Goal: Contribute content: Contribute content

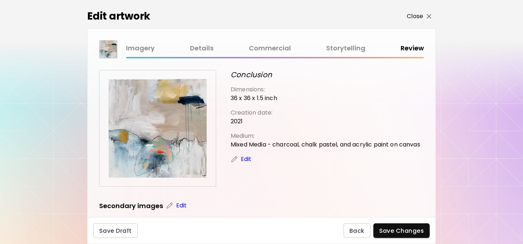
click at [415, 15] on p "Close" at bounding box center [415, 16] width 16 height 9
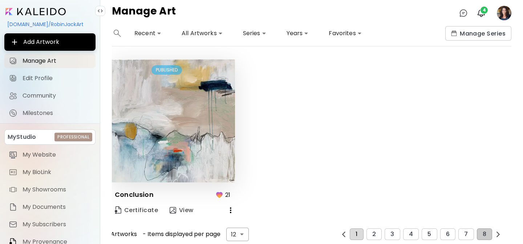
click at [353, 232] on button "1" at bounding box center [356, 235] width 13 height 12
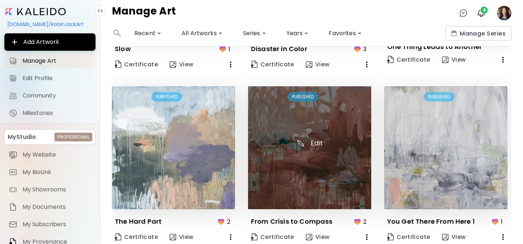
scroll to position [523, 0]
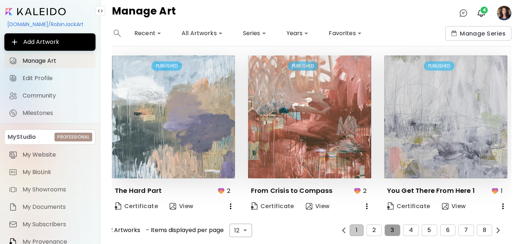
click at [392, 231] on span "3" at bounding box center [392, 230] width 4 height 7
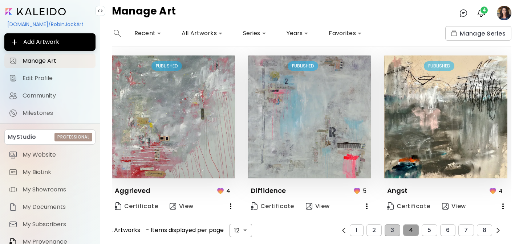
click at [409, 231] on button "4" at bounding box center [411, 231] width 16 height 12
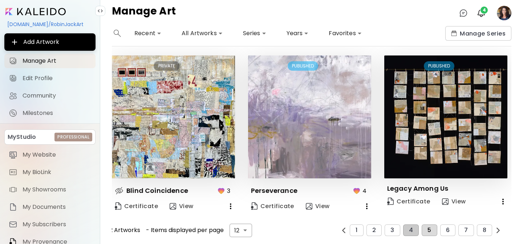
click at [427, 227] on span "5" at bounding box center [429, 230] width 4 height 7
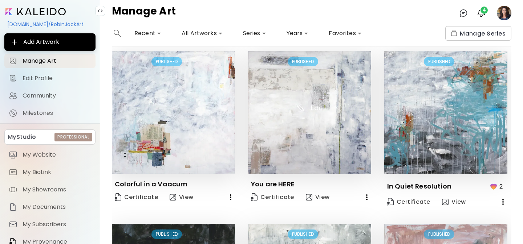
scroll to position [188, 0]
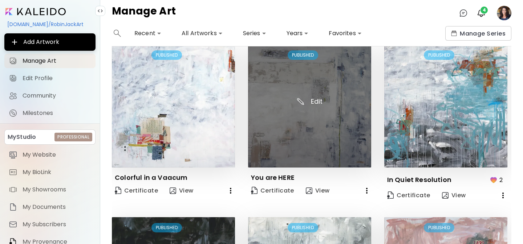
click at [304, 143] on img at bounding box center [309, 106] width 123 height 123
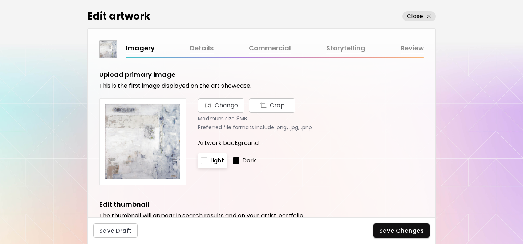
click at [198, 48] on link "Details" at bounding box center [202, 48] width 24 height 11
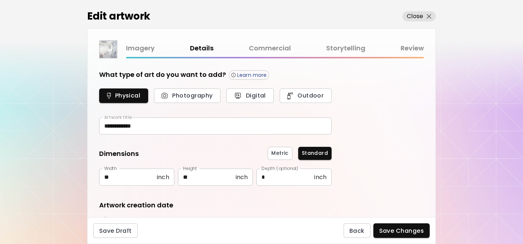
scroll to position [32, 0]
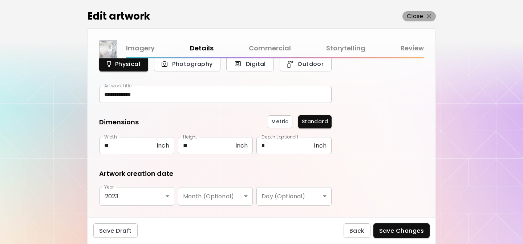
click at [417, 13] on p "Close" at bounding box center [415, 16] width 16 height 9
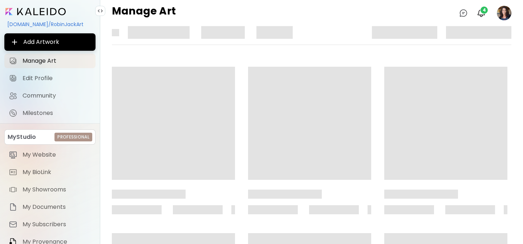
click at [411, 16] on div "Manage Art 0 4" at bounding box center [311, 13] width 423 height 26
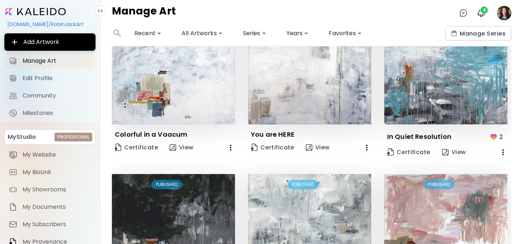
scroll to position [523, 0]
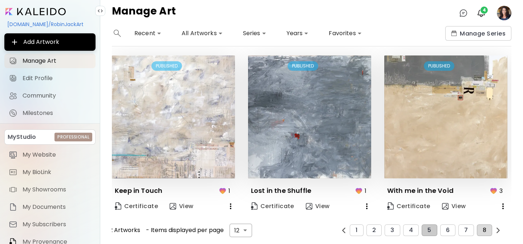
click at [483, 231] on span "8" at bounding box center [485, 230] width 4 height 7
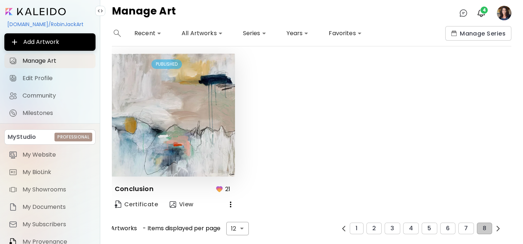
scroll to position [5, 0]
click at [467, 231] on span "7" at bounding box center [466, 229] width 4 height 7
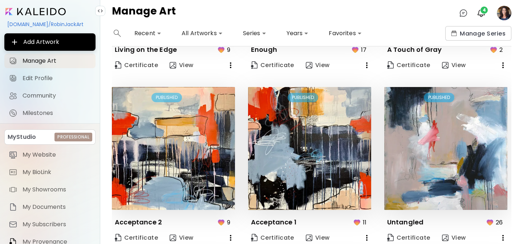
scroll to position [523, 0]
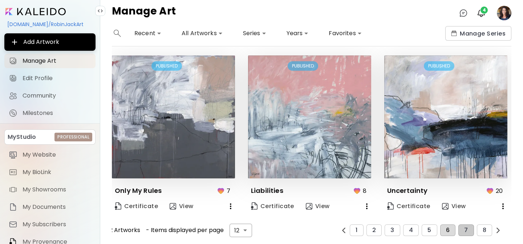
click at [449, 227] on span "6" at bounding box center [448, 230] width 4 height 7
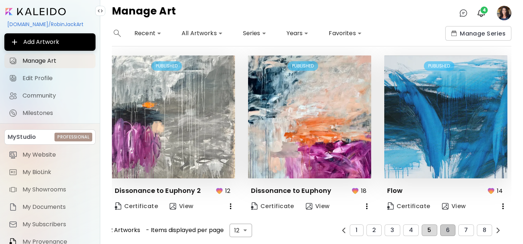
click at [429, 230] on span "5" at bounding box center [429, 230] width 4 height 7
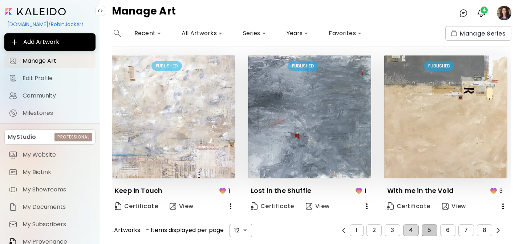
click at [414, 230] on button "4" at bounding box center [411, 231] width 16 height 12
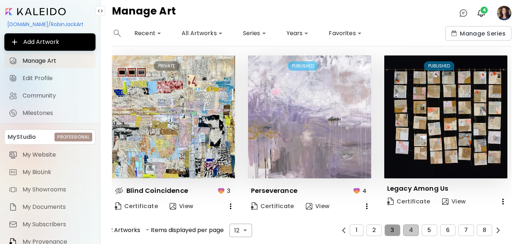
click at [392, 227] on span "3" at bounding box center [392, 230] width 4 height 7
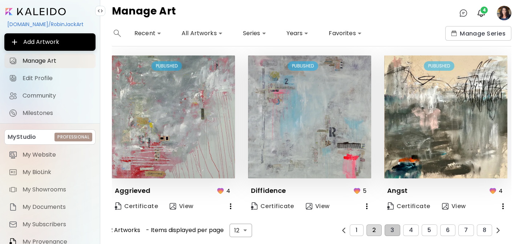
click at [377, 233] on button "2" at bounding box center [373, 231] width 15 height 12
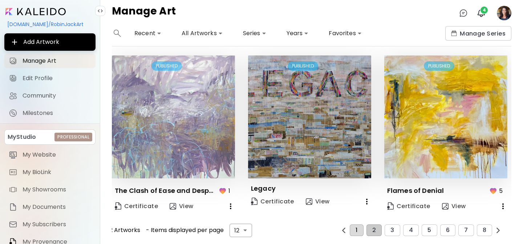
click at [356, 230] on button "1" at bounding box center [356, 231] width 13 height 12
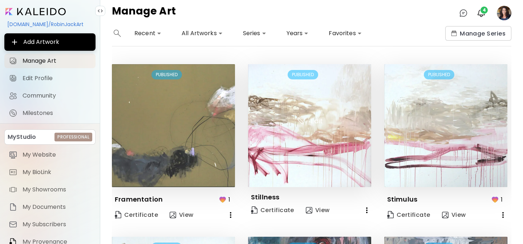
scroll to position [116, 0]
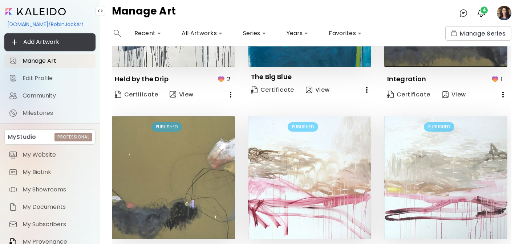
click at [32, 41] on span "Add Artwork" at bounding box center [50, 42] width 80 height 9
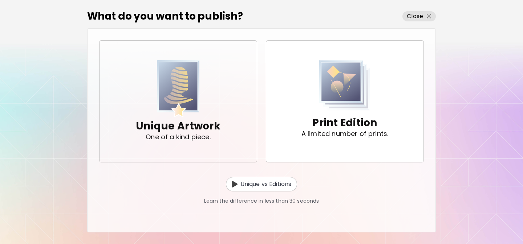
click at [162, 94] on img "button" at bounding box center [178, 88] width 43 height 57
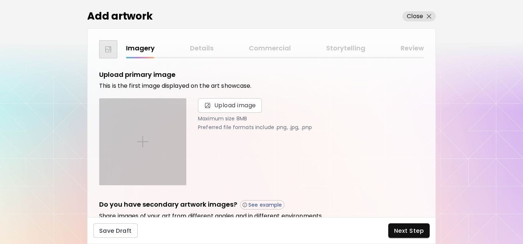
click at [143, 141] on img at bounding box center [143, 142] width 12 height 12
click at [0, 0] on input "file" at bounding box center [0, 0] width 0 height 0
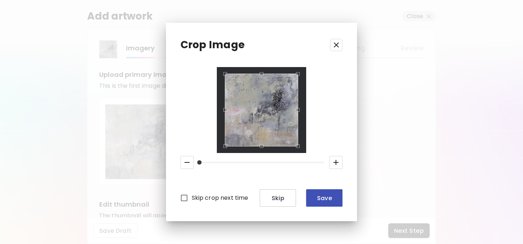
click at [323, 199] on span "Save" at bounding box center [324, 199] width 25 height 8
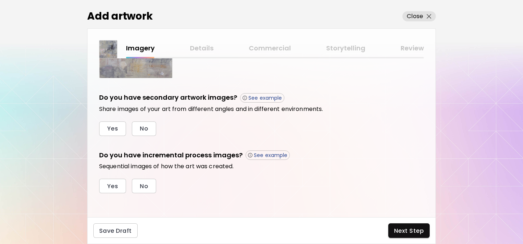
scroll to position [225, 0]
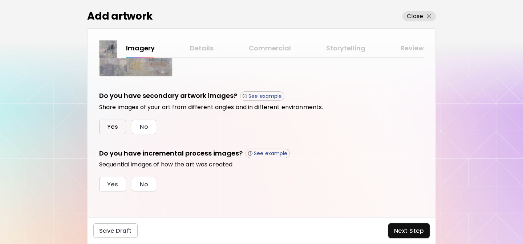
click at [112, 127] on span "Yes" at bounding box center [112, 127] width 11 height 8
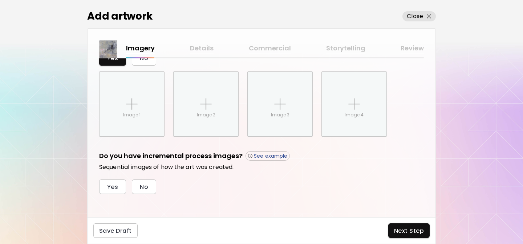
scroll to position [296, 0]
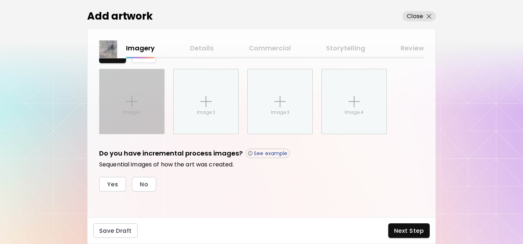
click at [131, 94] on div "Image 1" at bounding box center [132, 101] width 65 height 65
click at [0, 0] on input "Image 1" at bounding box center [0, 0] width 0 height 0
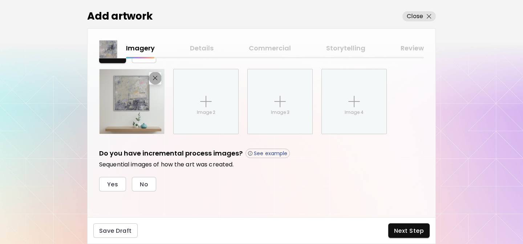
click at [156, 77] on img "button" at bounding box center [155, 78] width 5 height 5
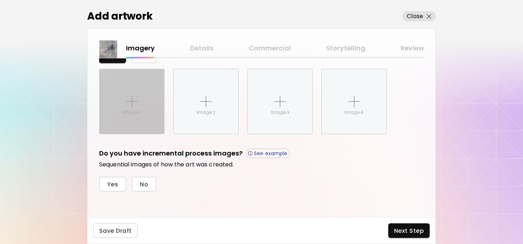
click at [143, 94] on div "Image 1" at bounding box center [132, 101] width 65 height 65
click at [0, 0] on input "Image 1" at bounding box center [0, 0] width 0 height 0
click at [131, 97] on img at bounding box center [132, 102] width 12 height 12
click at [0, 0] on input "Image 1" at bounding box center [0, 0] width 0 height 0
click at [131, 97] on img at bounding box center [132, 102] width 12 height 12
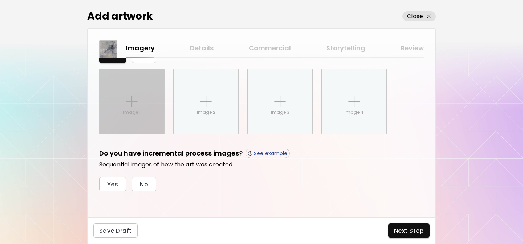
click at [0, 0] on input "Image 1" at bounding box center [0, 0] width 0 height 0
click at [144, 103] on div "Image 1" at bounding box center [132, 101] width 65 height 65
click at [0, 0] on input "Image 1" at bounding box center [0, 0] width 0 height 0
click at [144, 103] on div "Image 1" at bounding box center [132, 101] width 65 height 65
click at [0, 0] on input "Image 1" at bounding box center [0, 0] width 0 height 0
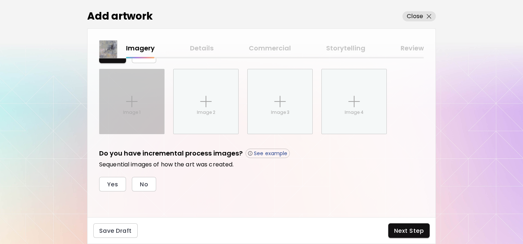
click at [130, 102] on img at bounding box center [132, 102] width 12 height 12
click at [0, 0] on input "Image 1" at bounding box center [0, 0] width 0 height 0
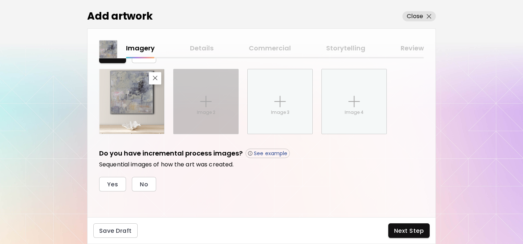
click at [212, 108] on div "Image 2" at bounding box center [206, 101] width 65 height 65
click at [0, 0] on input "Image 2" at bounding box center [0, 0] width 0 height 0
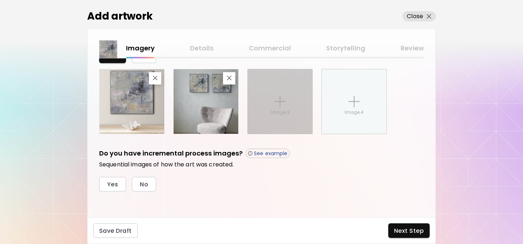
click at [261, 103] on div "Image 3" at bounding box center [280, 101] width 65 height 65
click at [0, 0] on input "Image 3" at bounding box center [0, 0] width 0 height 0
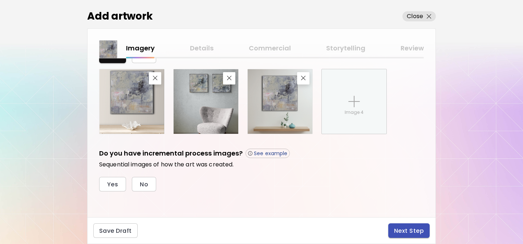
click at [402, 230] on span "Next Step" at bounding box center [409, 231] width 30 height 8
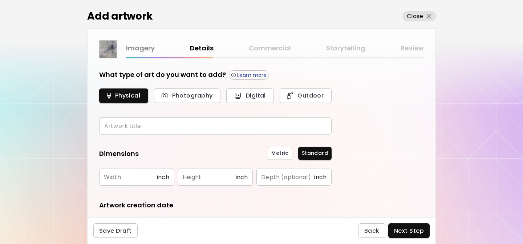
click at [140, 129] on input "text" at bounding box center [215, 126] width 232 height 17
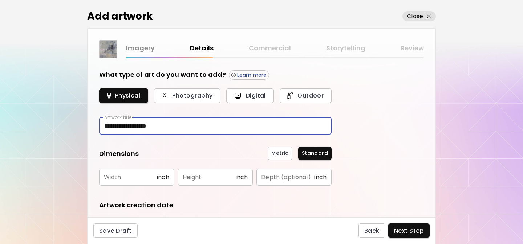
type input "**********"
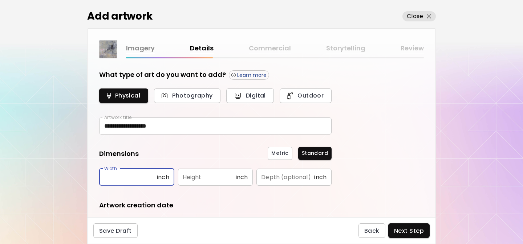
click at [114, 170] on input "text" at bounding box center [128, 177] width 58 height 17
type input "**"
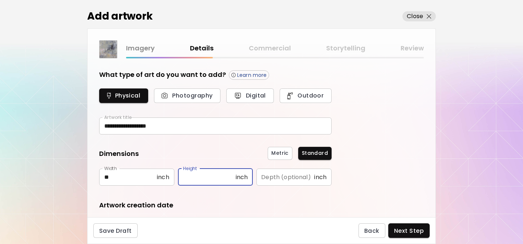
click at [194, 180] on input "text" at bounding box center [207, 177] width 58 height 17
type input "**"
click at [292, 178] on input "text" at bounding box center [285, 177] width 58 height 17
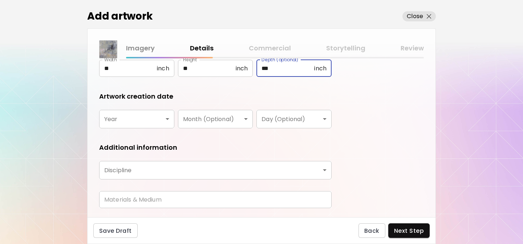
scroll to position [110, 0]
type input "***"
click at [166, 118] on body "**********" at bounding box center [261, 122] width 523 height 244
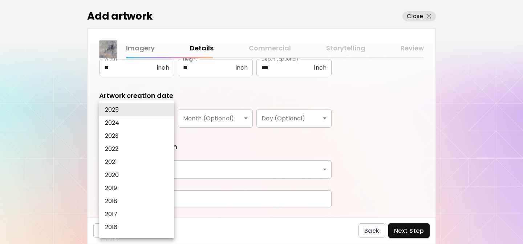
click at [153, 121] on li "2024" at bounding box center [136, 123] width 75 height 13
type input "****"
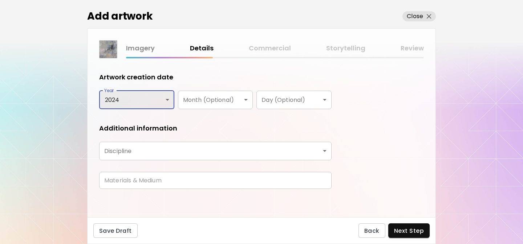
scroll to position [129, 0]
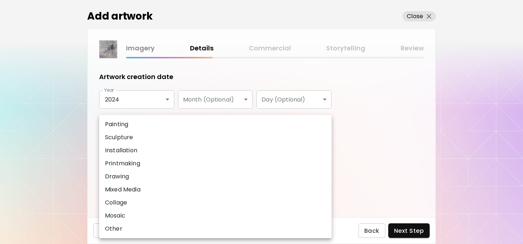
click at [313, 154] on body "**********" at bounding box center [261, 122] width 523 height 244
click at [187, 124] on li "Painting" at bounding box center [215, 124] width 232 height 13
type input "********"
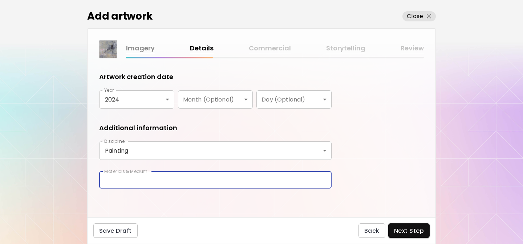
click at [212, 179] on input "text" at bounding box center [215, 180] width 232 height 17
type input "**********"
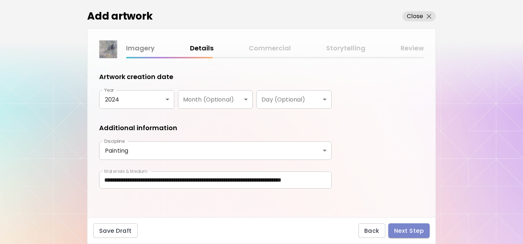
click at [405, 230] on span "Next Step" at bounding box center [409, 231] width 30 height 8
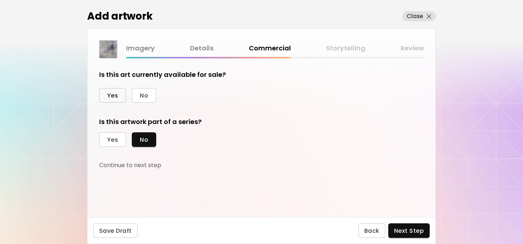
click at [114, 93] on span "Yes" at bounding box center [112, 96] width 11 height 8
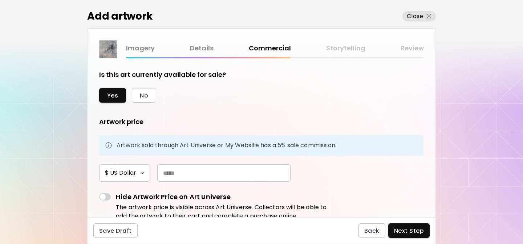
scroll to position [36, 0]
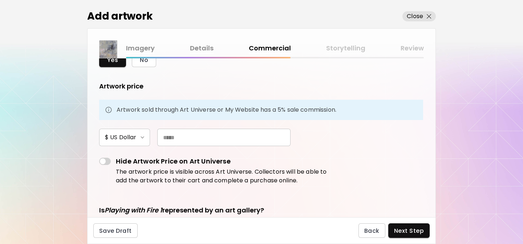
click at [178, 137] on input "text" at bounding box center [223, 137] width 133 height 17
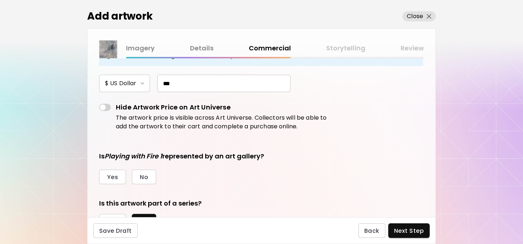
scroll to position [123, 0]
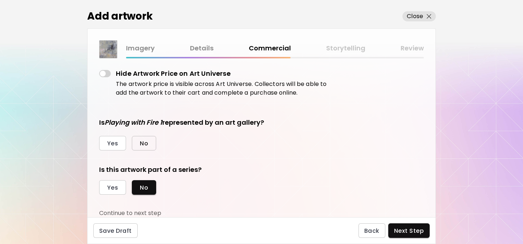
type input "***"
click at [145, 147] on button "No" at bounding box center [144, 143] width 24 height 15
click at [407, 227] on span "Next Step" at bounding box center [409, 231] width 30 height 8
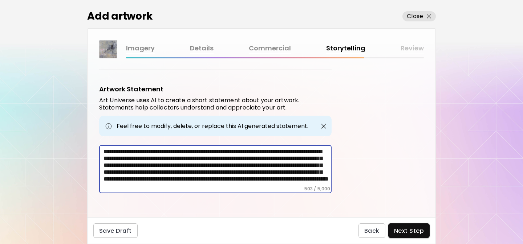
drag, startPoint x: 313, startPoint y: 179, endPoint x: 76, endPoint y: 122, distance: 243.8
click at [76, 122] on div "Add artwork Close Imagery Details Commercial Storytelling Review Artwork Tags A…" at bounding box center [261, 122] width 523 height 244
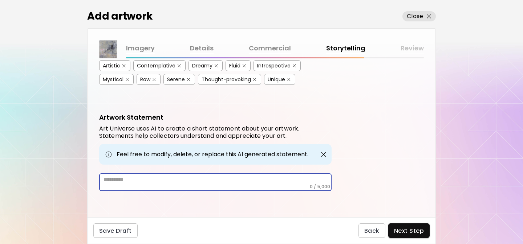
scroll to position [203, 0]
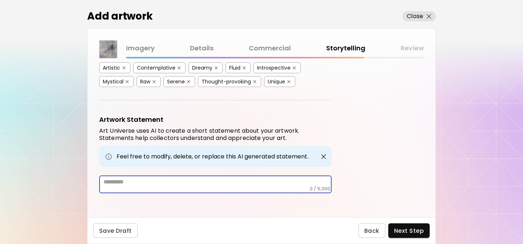
paste textarea "**********"
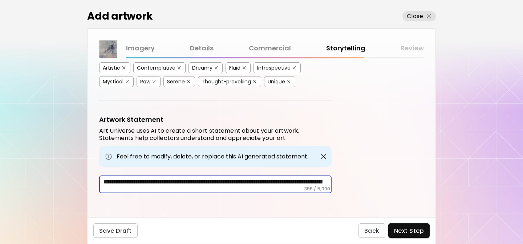
scroll to position [234, 0]
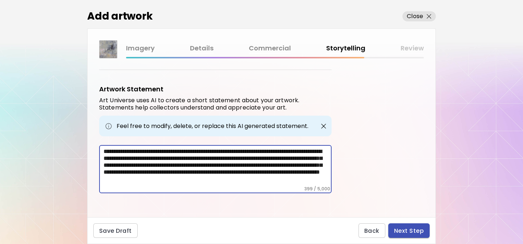
type textarea "**********"
click at [397, 228] on span "Next Step" at bounding box center [409, 231] width 30 height 8
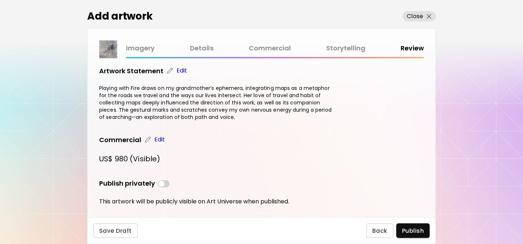
scroll to position [319, 0]
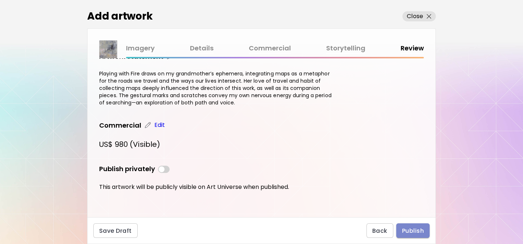
click at [410, 229] on span "Publish" at bounding box center [413, 231] width 22 height 8
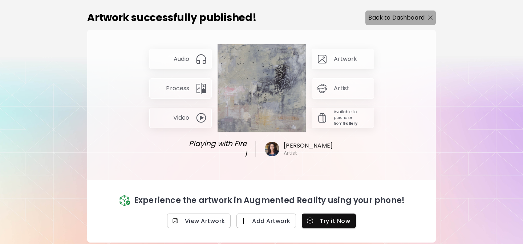
click at [389, 18] on p "Back to Dashboard" at bounding box center [396, 17] width 56 height 9
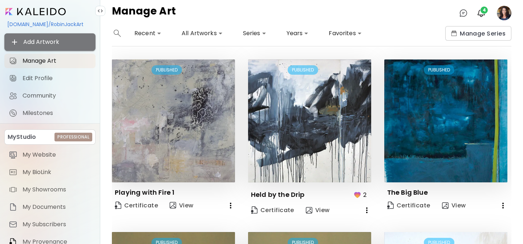
click at [52, 44] on span "Add Artwork" at bounding box center [50, 42] width 80 height 9
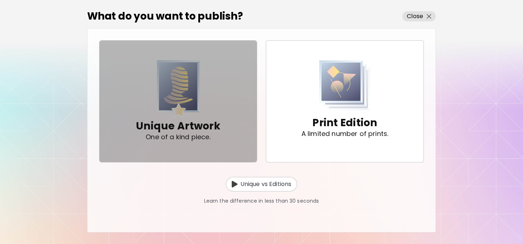
click at [175, 108] on img "button" at bounding box center [178, 88] width 43 height 57
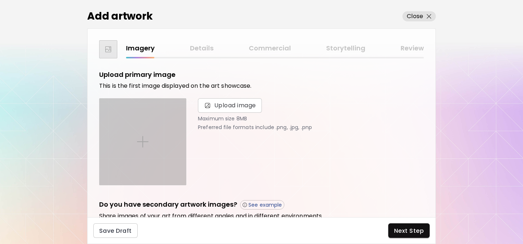
click at [130, 144] on div at bounding box center [143, 142] width 86 height 86
click at [0, 0] on input "file" at bounding box center [0, 0] width 0 height 0
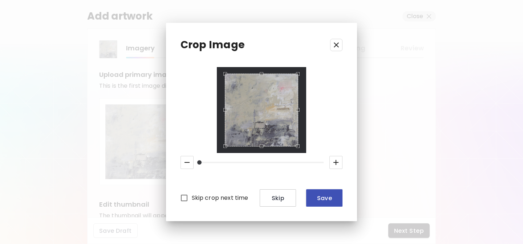
click at [321, 202] on span "Save" at bounding box center [324, 199] width 25 height 8
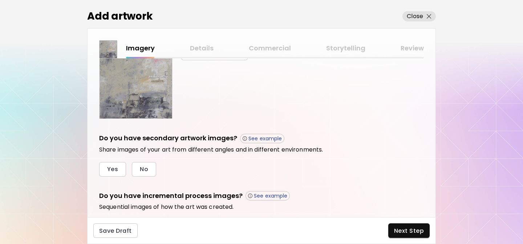
scroll to position [225, 0]
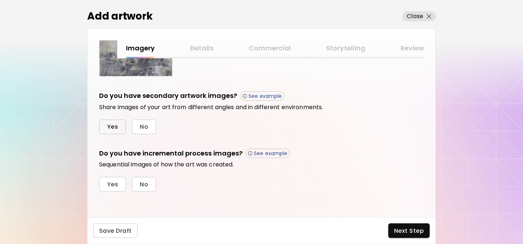
click at [111, 124] on span "Yes" at bounding box center [112, 127] width 11 height 8
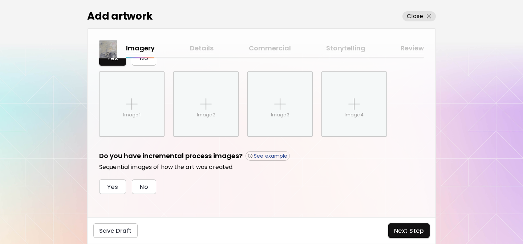
scroll to position [296, 0]
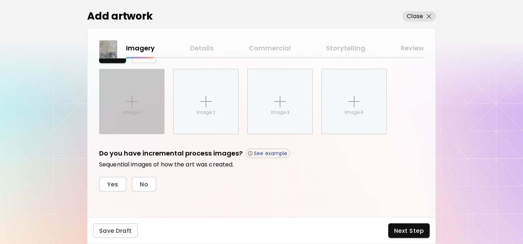
click at [130, 101] on img at bounding box center [132, 102] width 12 height 12
click at [0, 0] on input "Image 1" at bounding box center [0, 0] width 0 height 0
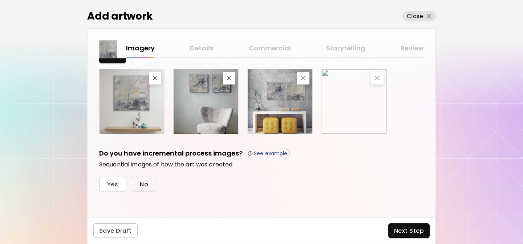
click at [149, 181] on button "No" at bounding box center [144, 184] width 24 height 15
click at [406, 232] on span "Next Step" at bounding box center [409, 231] width 30 height 8
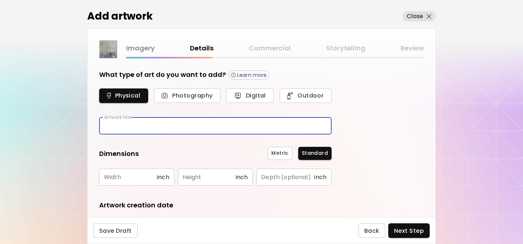
click at [137, 131] on input "text" at bounding box center [215, 126] width 232 height 17
type input "**********"
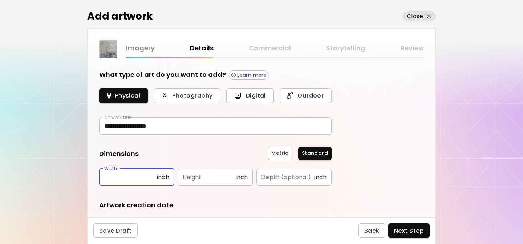
click at [114, 181] on input "text" at bounding box center [128, 177] width 58 height 17
type input "**"
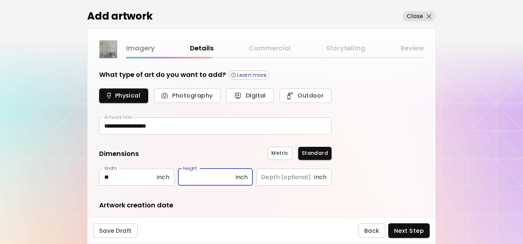
click at [195, 179] on input "text" at bounding box center [207, 177] width 58 height 17
type input "**"
click at [297, 175] on input "text" at bounding box center [285, 177] width 58 height 17
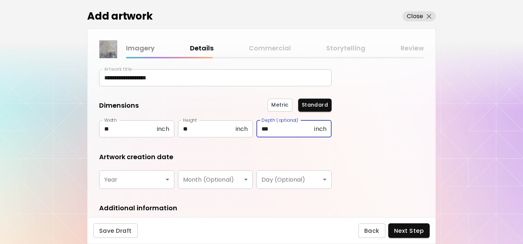
scroll to position [58, 0]
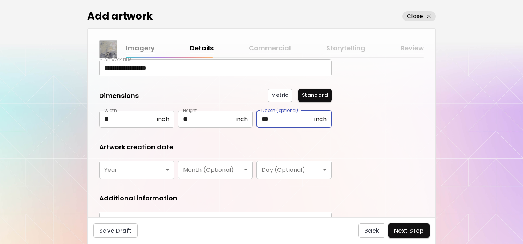
type input "***"
click at [132, 177] on body "**********" at bounding box center [261, 122] width 523 height 244
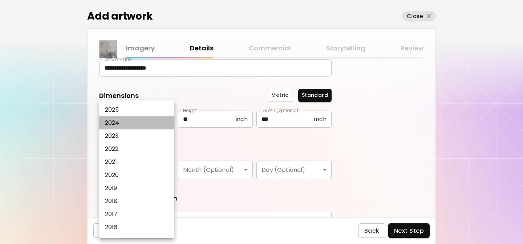
click at [121, 122] on li "2024" at bounding box center [136, 123] width 75 height 13
type input "****"
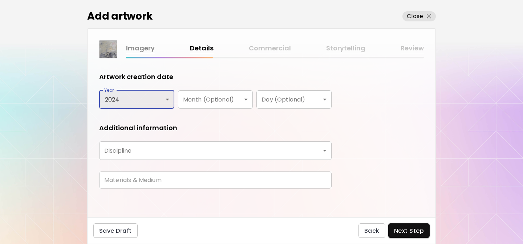
scroll to position [128, 0]
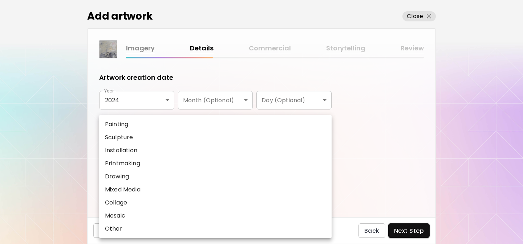
click at [151, 150] on body "**********" at bounding box center [261, 122] width 523 height 244
click at [143, 126] on li "Painting" at bounding box center [215, 124] width 232 height 13
type input "********"
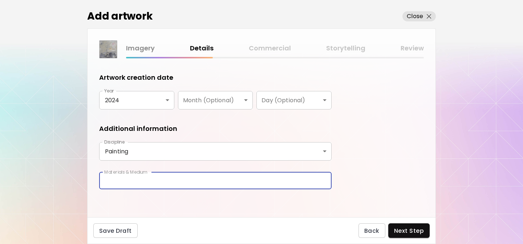
click at [245, 178] on input "text" at bounding box center [215, 181] width 232 height 17
click at [276, 182] on input "**********" at bounding box center [215, 181] width 232 height 17
type input "**********"
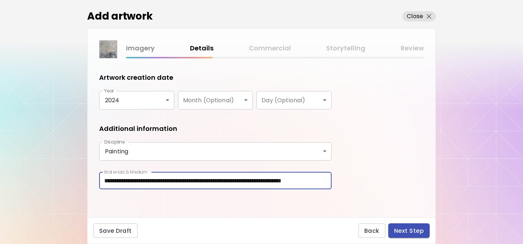
click at [411, 231] on span "Next Step" at bounding box center [409, 231] width 30 height 8
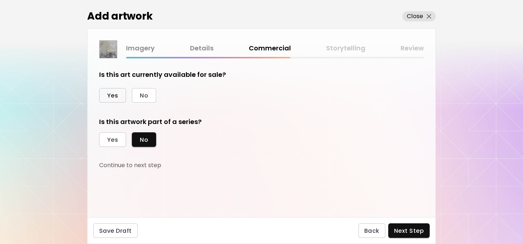
click at [113, 95] on span "Yes" at bounding box center [112, 96] width 11 height 8
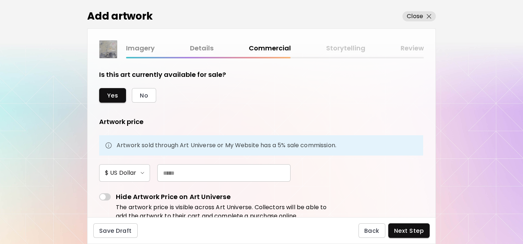
click at [177, 173] on input "text" at bounding box center [223, 173] width 133 height 17
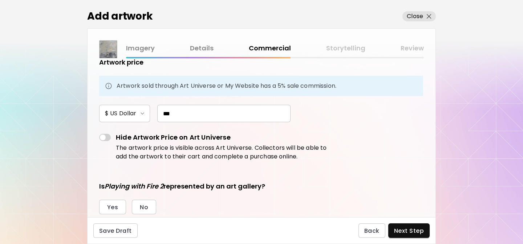
scroll to position [105, 0]
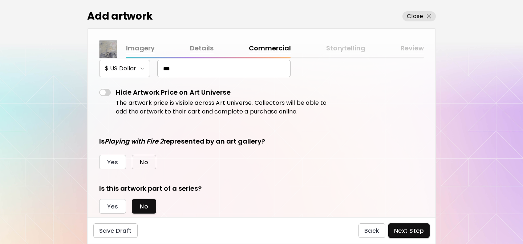
type input "***"
click at [148, 161] on button "No" at bounding box center [144, 162] width 24 height 15
click at [415, 232] on span "Next Step" at bounding box center [409, 231] width 30 height 8
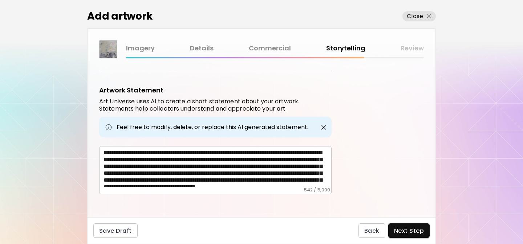
scroll to position [229, 0]
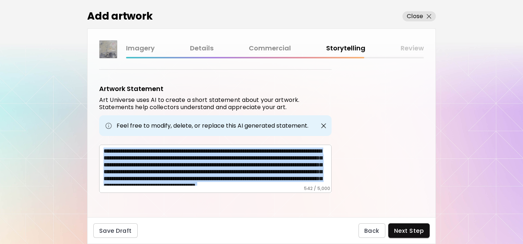
drag, startPoint x: 102, startPoint y: 149, endPoint x: 258, endPoint y: 213, distance: 167.9
click at [258, 213] on div "Artwork Tags Art Universe uses artificial intelligence (AI) to generate a list …" at bounding box center [262, 137] width 348 height 159
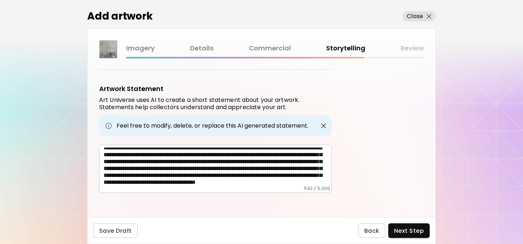
click at [225, 187] on div "**********" at bounding box center [215, 169] width 232 height 48
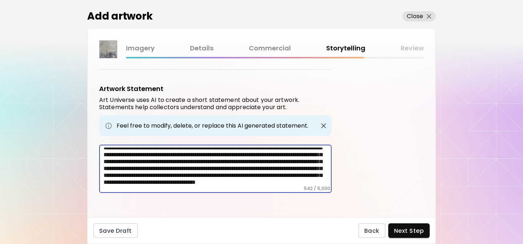
scroll to position [0, 0]
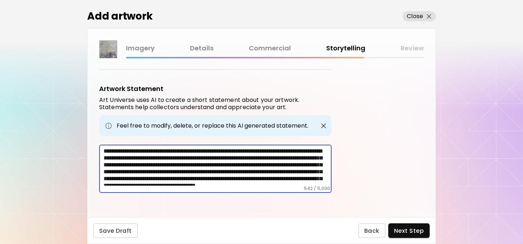
drag, startPoint x: 211, startPoint y: 179, endPoint x: 99, endPoint y: 122, distance: 125.6
click at [99, 122] on div "**********" at bounding box center [215, 138] width 232 height 109
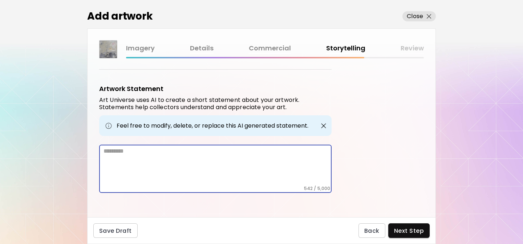
scroll to position [198, 0]
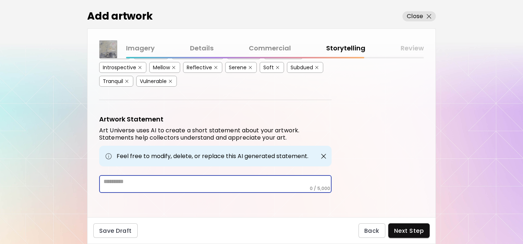
paste textarea "**********"
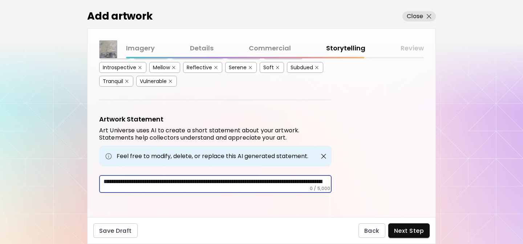
scroll to position [229, 0]
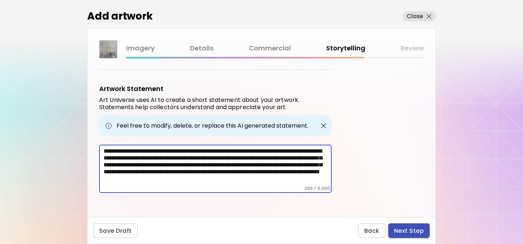
type textarea "**********"
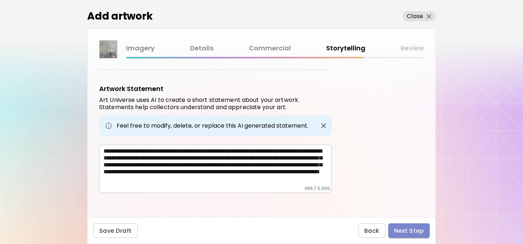
click at [416, 229] on span "Next Step" at bounding box center [409, 231] width 30 height 8
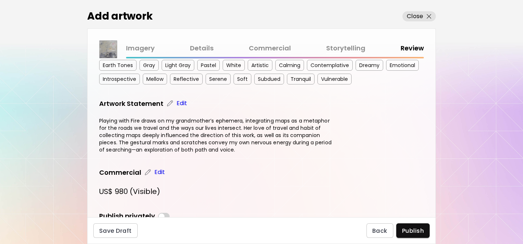
scroll to position [319, 0]
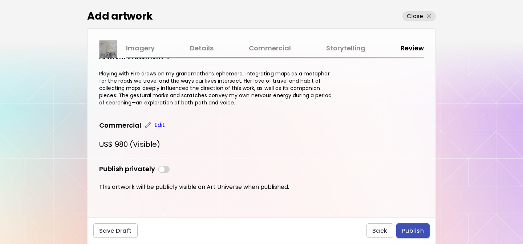
click at [413, 229] on span "Publish" at bounding box center [413, 231] width 22 height 8
